Goal: Transaction & Acquisition: Purchase product/service

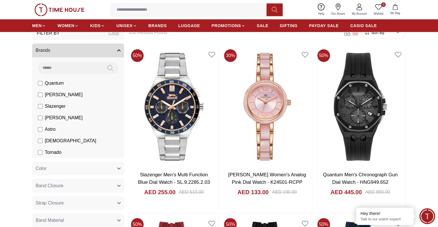
scroll to position [172, 0]
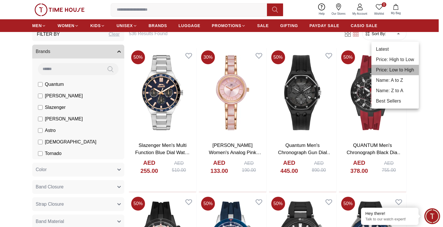
click at [391, 70] on li "Price: Low to High" at bounding box center [394, 70] width 47 height 10
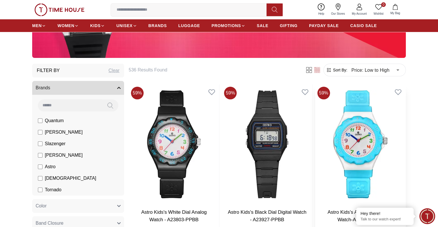
scroll to position [144, 0]
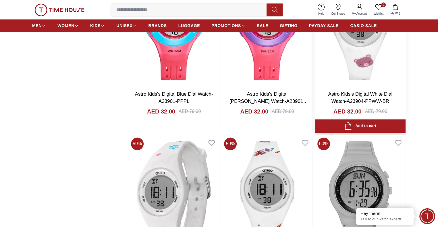
scroll to position [952, 0]
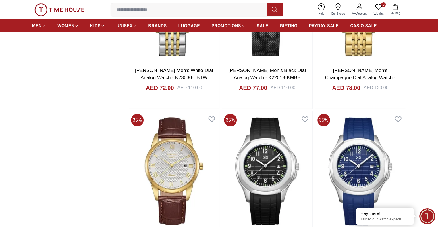
scroll to position [2155, 0]
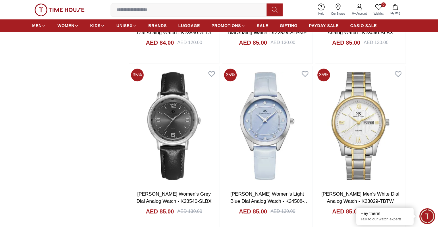
scroll to position [2896, 0]
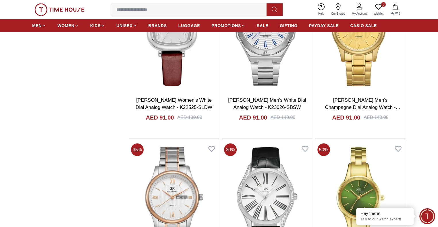
scroll to position [3453, 0]
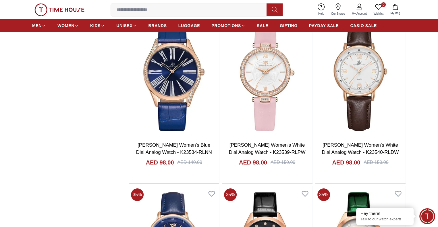
scroll to position [4332, 0]
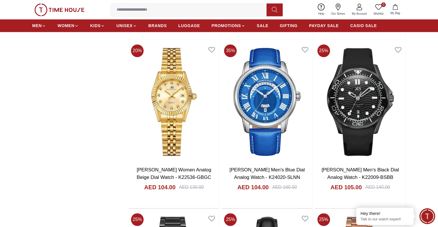
scroll to position [5080, 0]
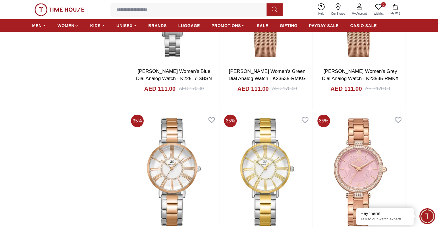
scroll to position [5838, 0]
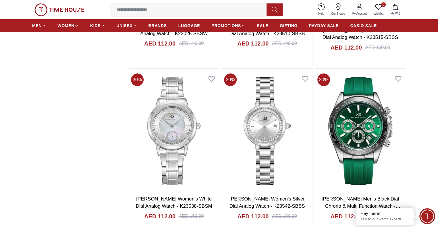
scroll to position [6454, 0]
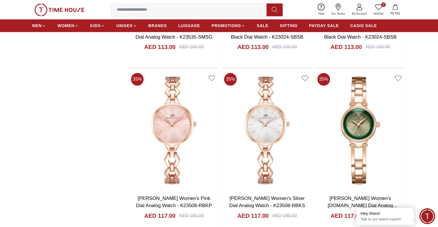
scroll to position [7310, 0]
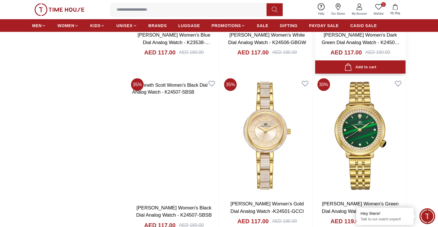
scroll to position [7937, 0]
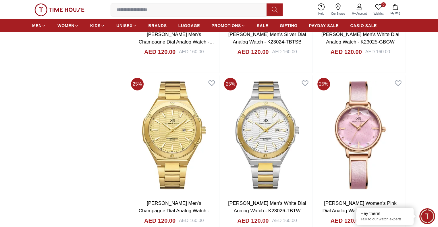
scroll to position [8862, 0]
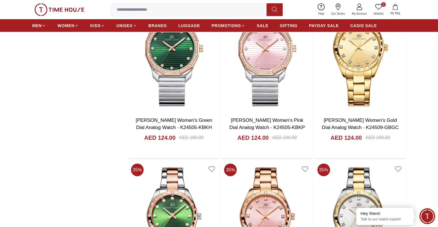
scroll to position [10179, 0]
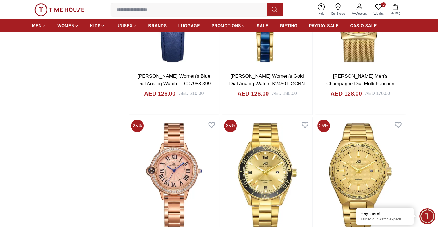
scroll to position [10897, 0]
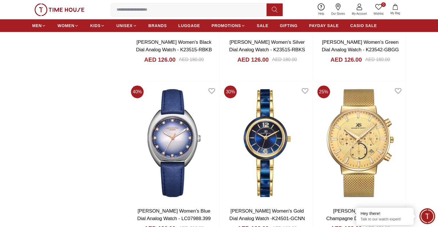
scroll to position [10754, 0]
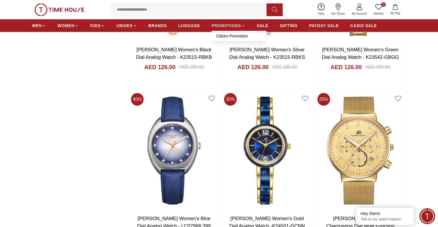
click at [233, 24] on span "PROMOTIONS" at bounding box center [227, 26] width 30 height 6
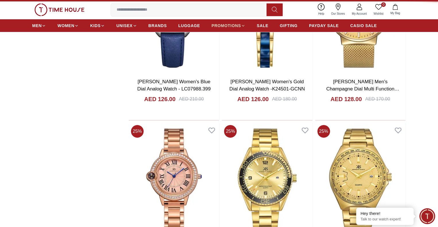
type input "******"
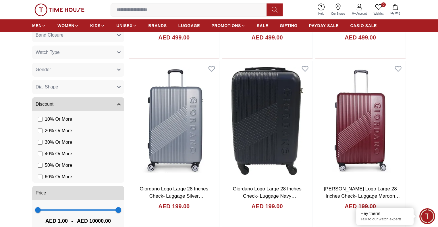
scroll to position [345, 0]
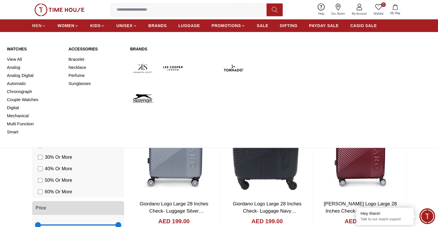
click at [43, 24] on icon at bounding box center [44, 26] width 4 height 4
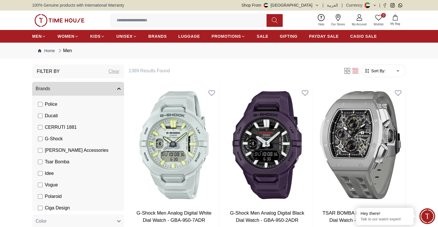
scroll to position [135, 0]
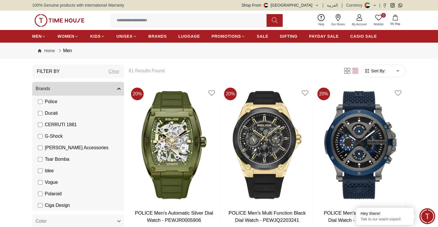
click at [369, 73] on form "Sort By: ​ ****** ​" at bounding box center [384, 70] width 44 height 13
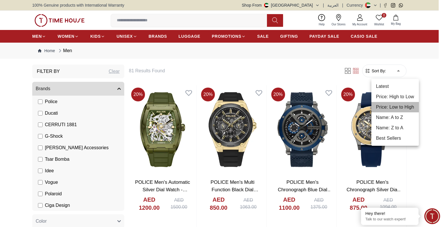
click at [393, 108] on li "Price: Low to High" at bounding box center [394, 107] width 47 height 10
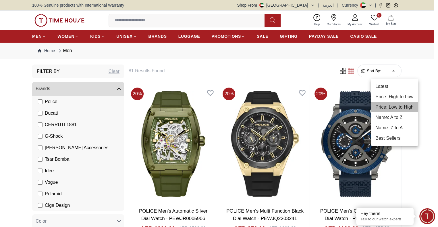
type input "*"
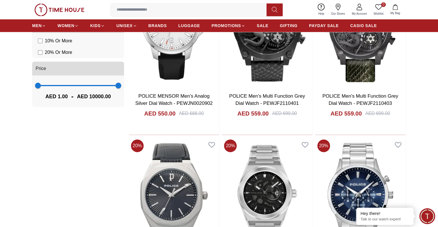
scroll to position [460, 0]
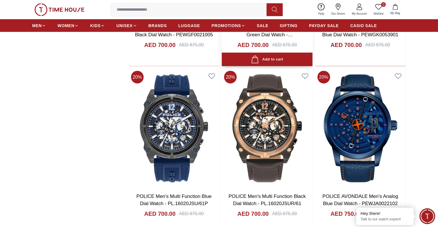
scroll to position [1380, 0]
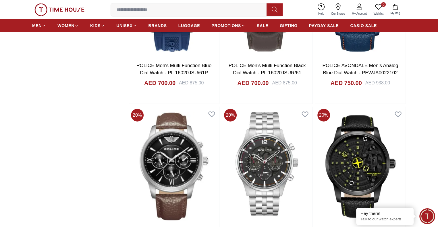
scroll to position [1495, 0]
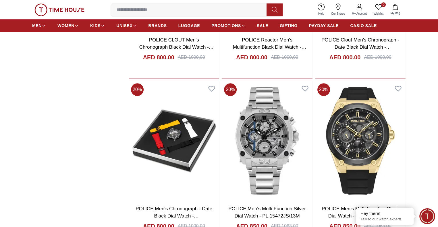
scroll to position [2541, 0]
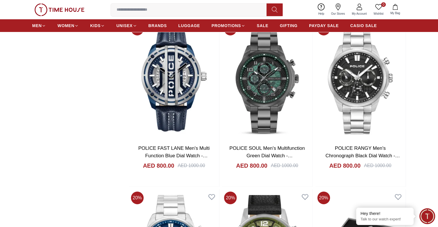
scroll to position [2185, 0]
